Goal: Transaction & Acquisition: Book appointment/travel/reservation

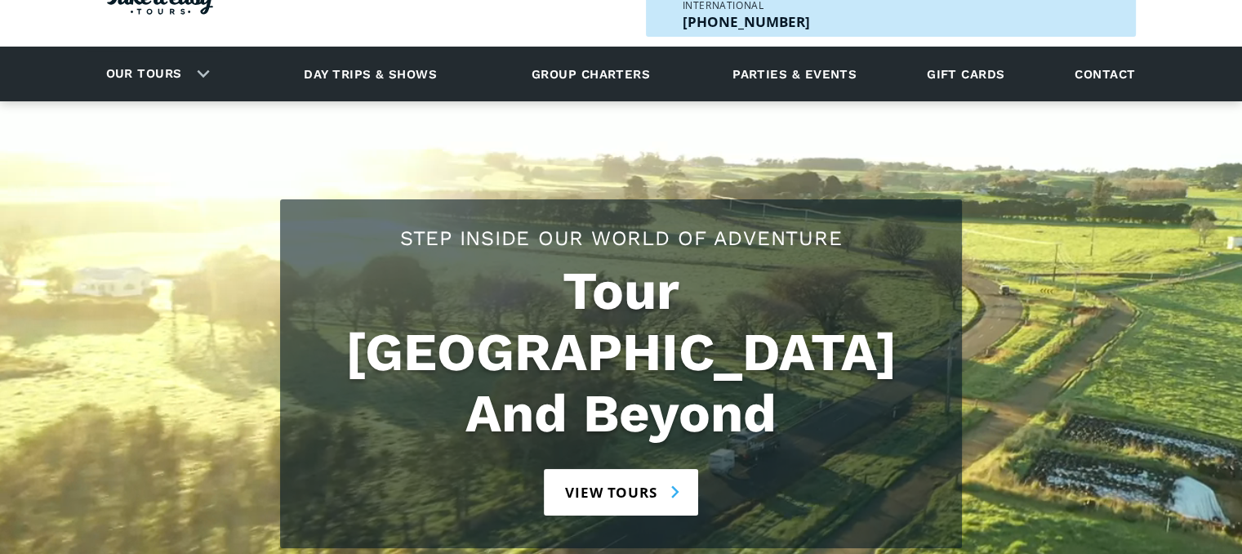
scroll to position [82, 0]
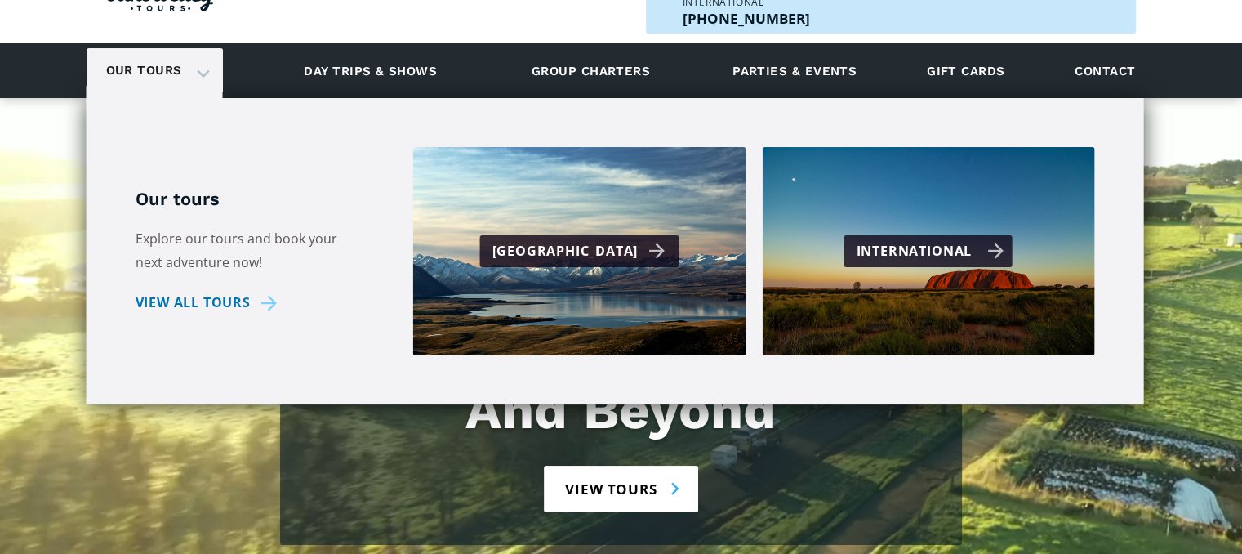
click at [942, 239] on div "International" at bounding box center [931, 251] width 148 height 24
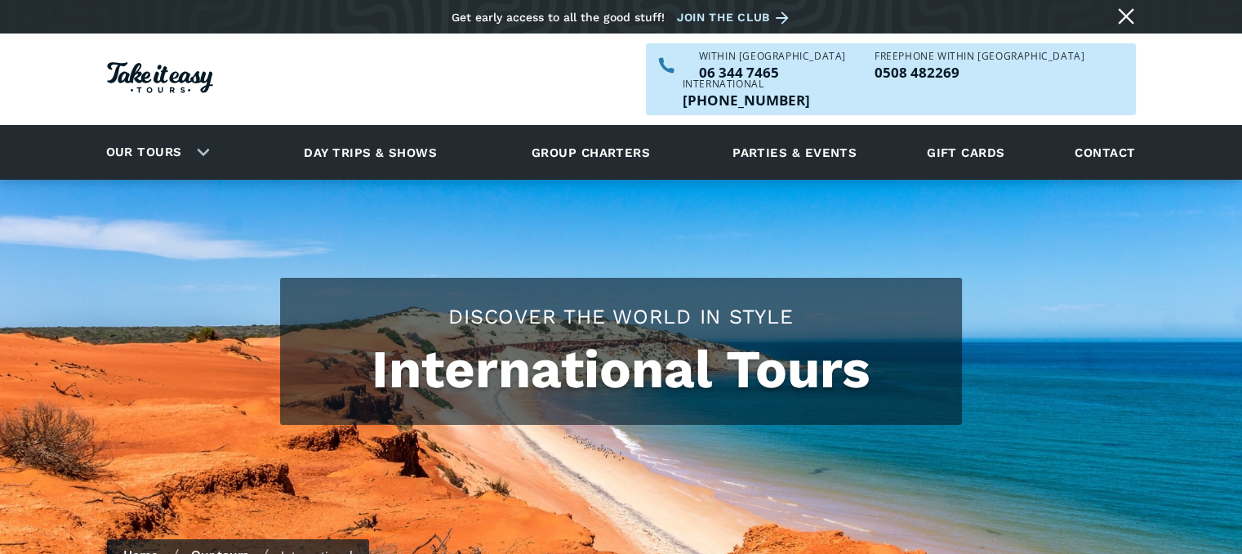
checkbox input "true"
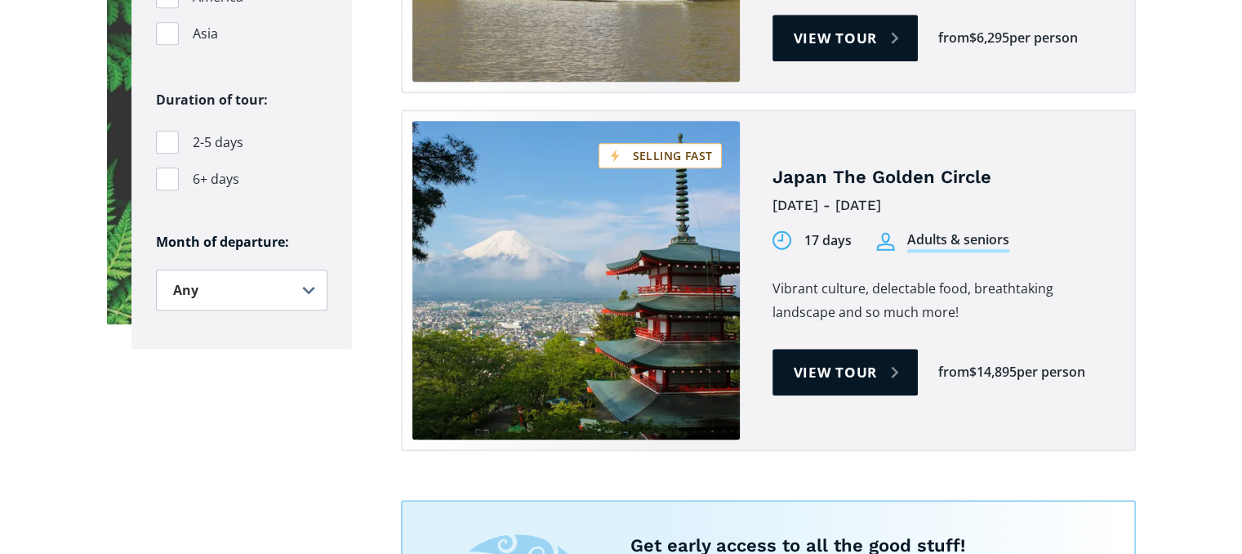
scroll to position [1307, 0]
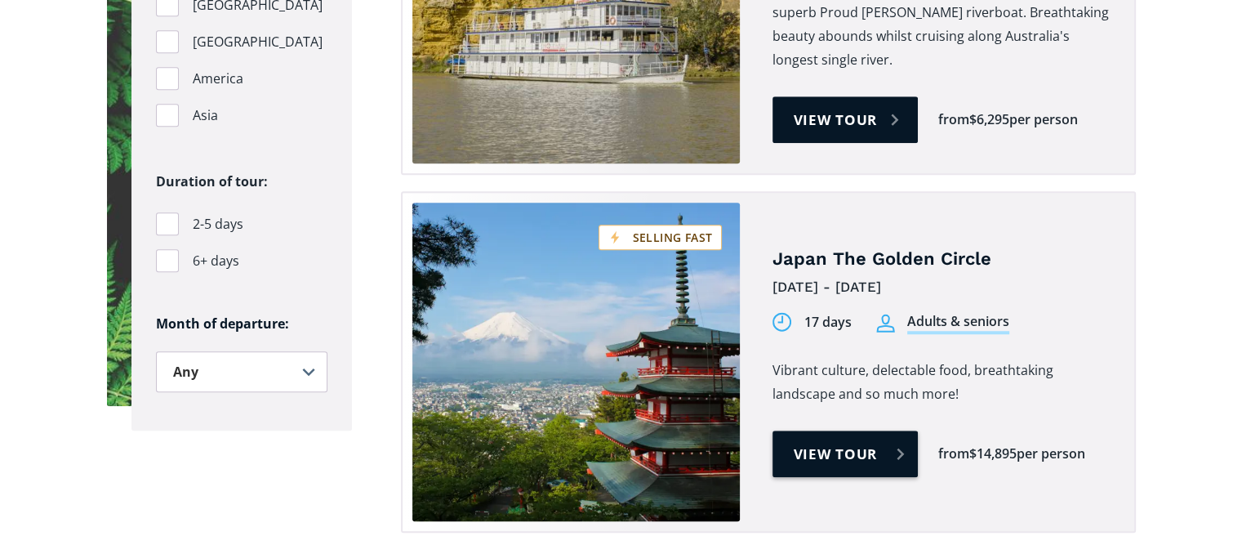
click at [856, 431] on link "View tour" at bounding box center [846, 454] width 146 height 47
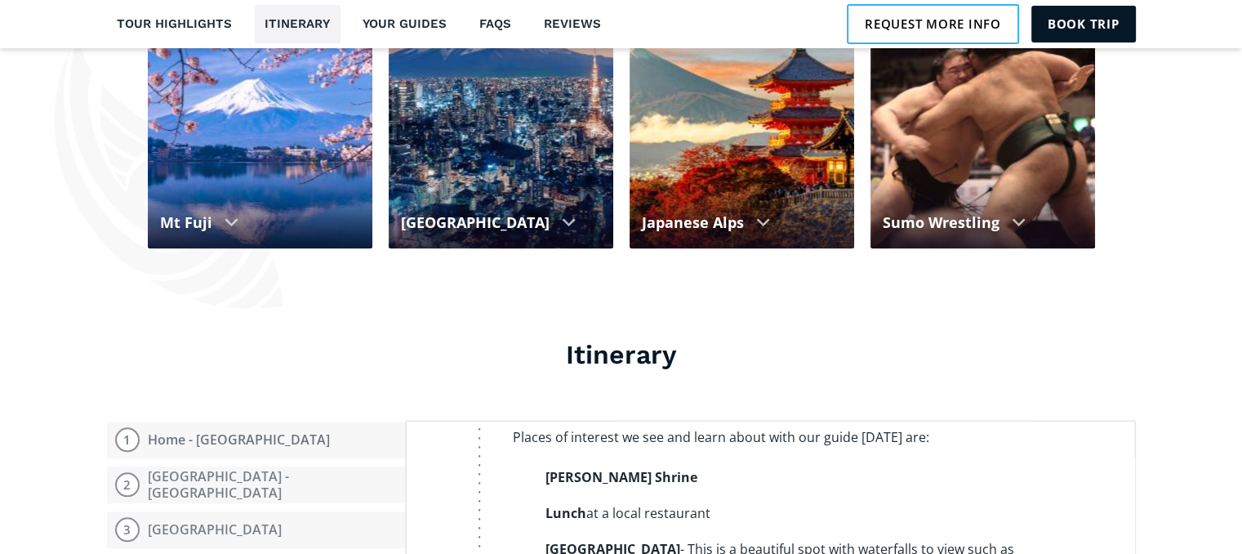
scroll to position [2532, 0]
